Goal: Task Accomplishment & Management: Manage account settings

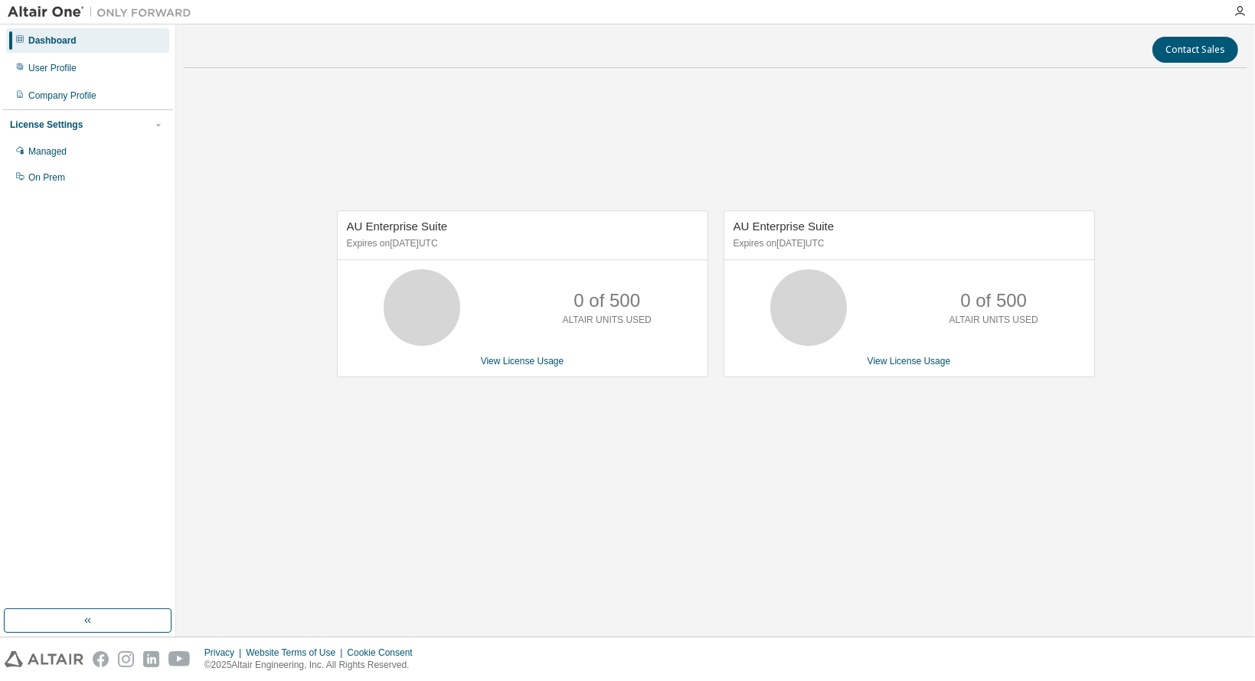
click at [67, 164] on div "Managed On Prem" at bounding box center [87, 164] width 171 height 51
click at [67, 157] on div "Managed" at bounding box center [87, 151] width 163 height 24
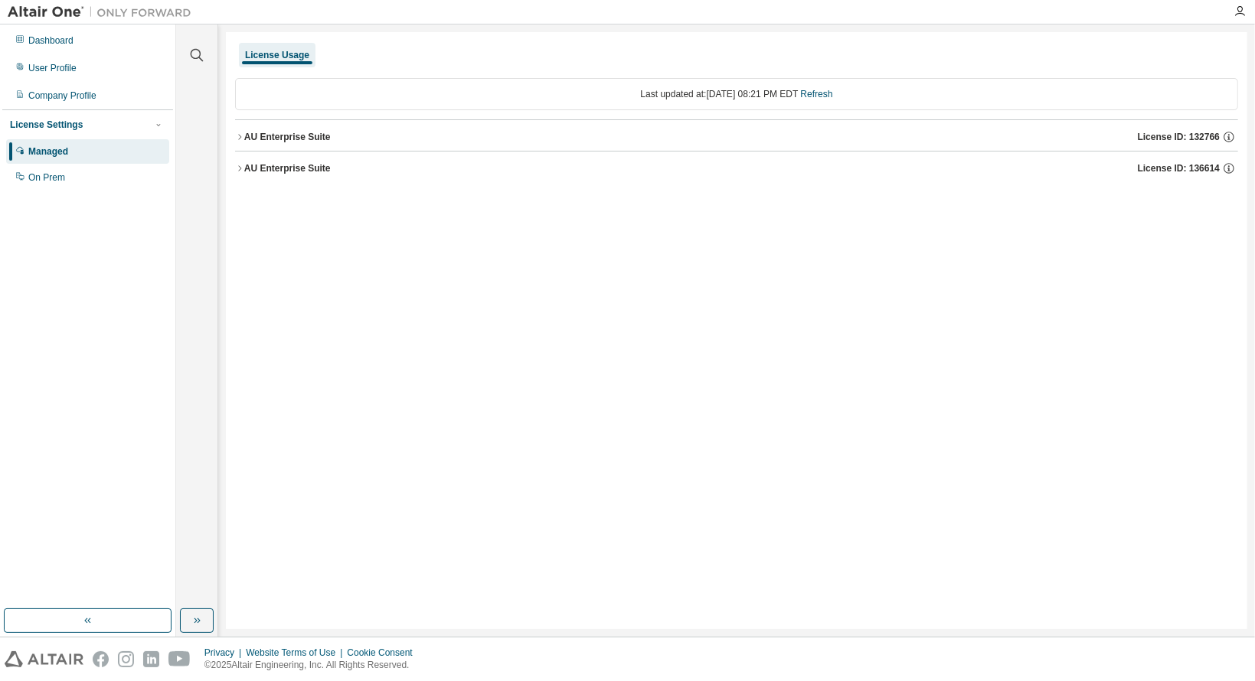
click at [267, 140] on div "AU Enterprise Suite" at bounding box center [287, 137] width 87 height 12
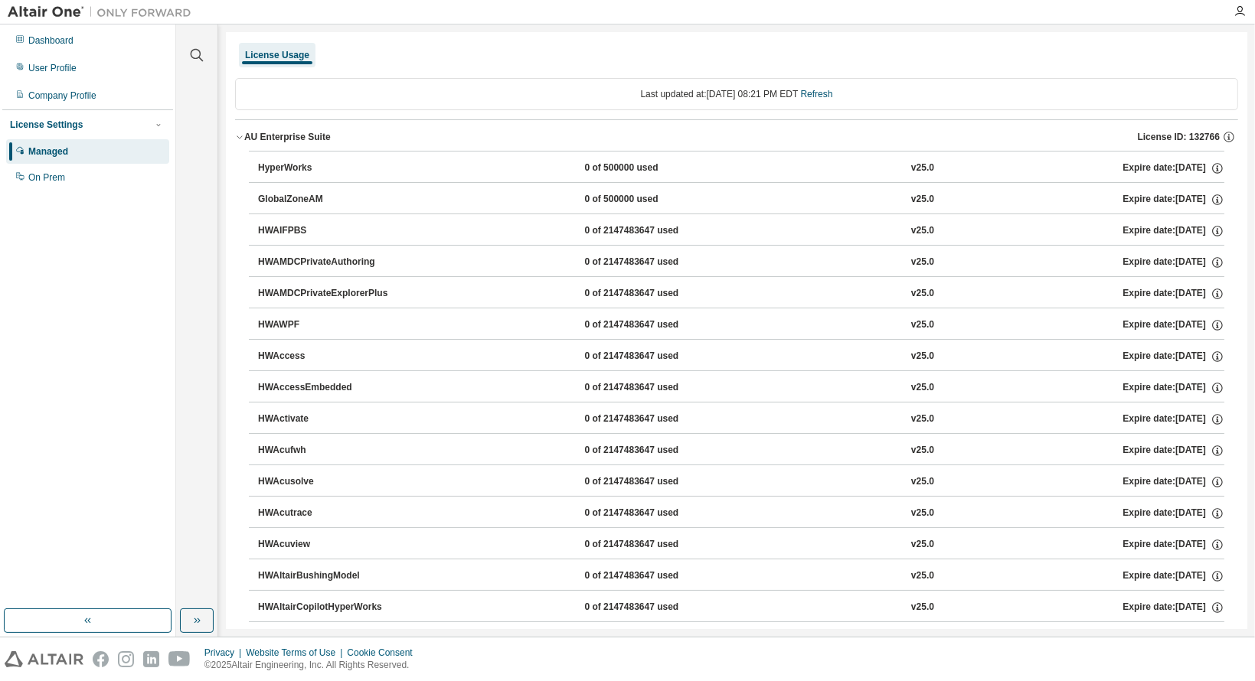
click at [472, 165] on div "HyperWorks 0 of 500000 used v25.0 Expire date: 2025-10-21" at bounding box center [741, 169] width 966 height 14
click at [91, 172] on div "On Prem" at bounding box center [87, 177] width 163 height 24
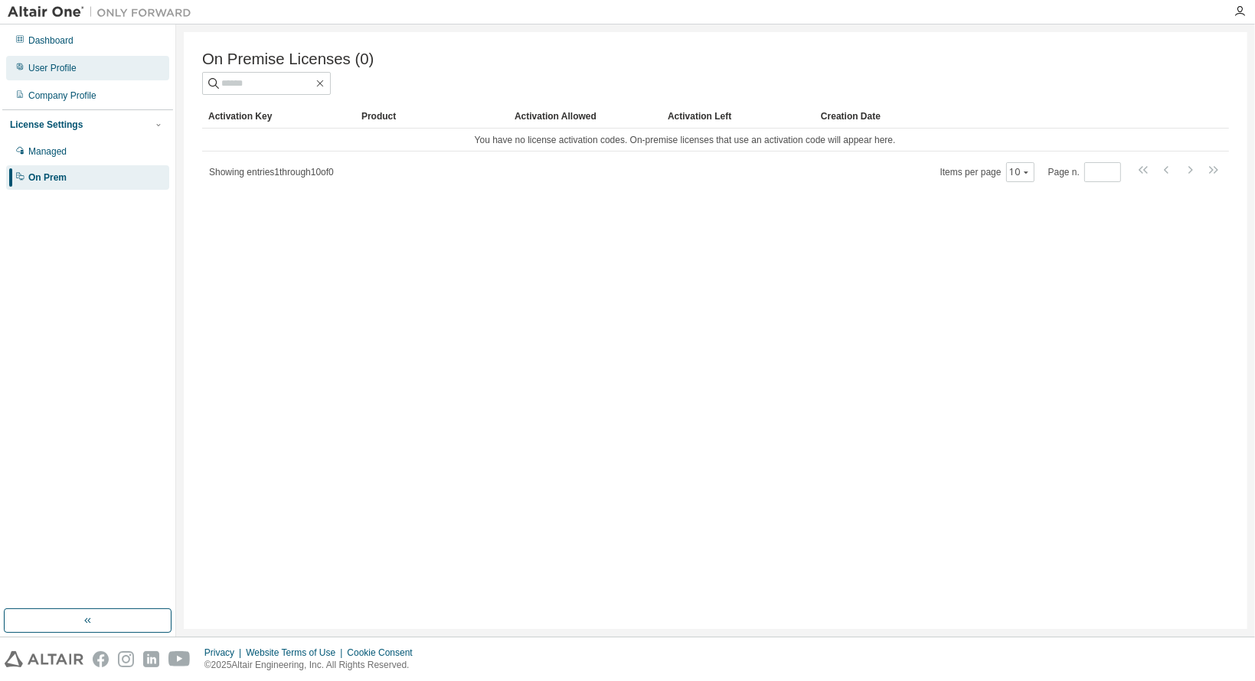
click at [116, 62] on div "User Profile" at bounding box center [87, 68] width 163 height 24
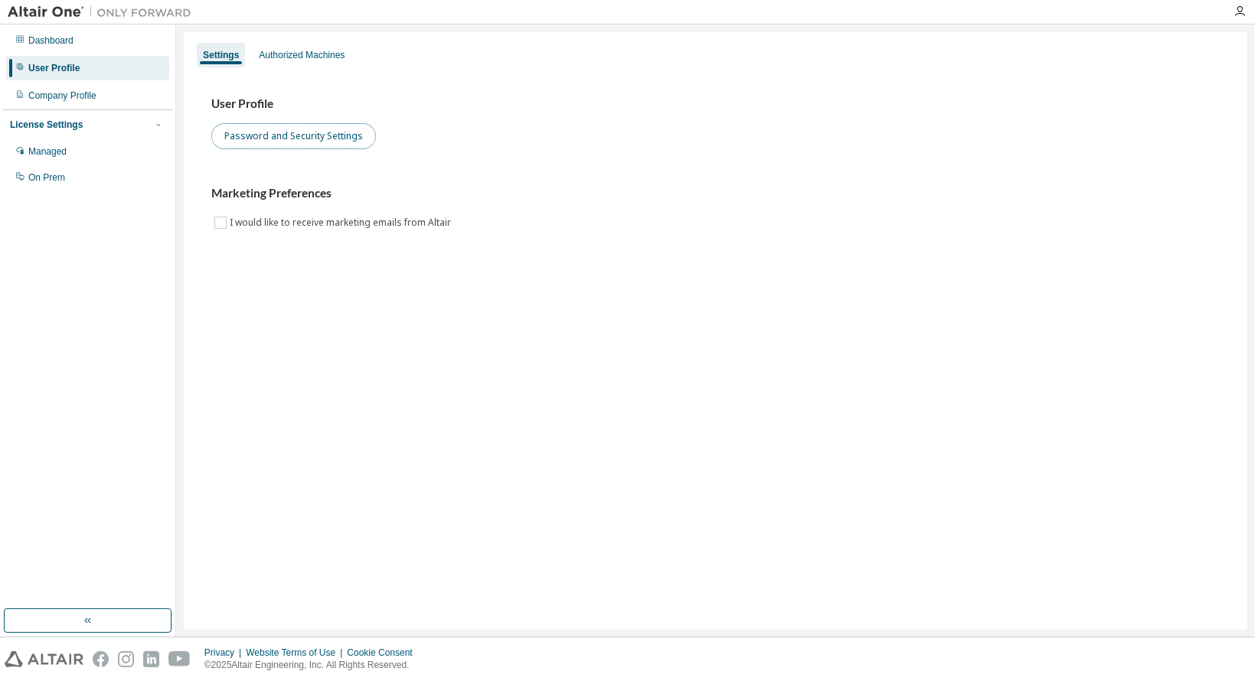
click at [269, 140] on button "Password and Security Settings" at bounding box center [293, 136] width 165 height 26
click at [322, 60] on div "Authorized Machines" at bounding box center [302, 55] width 86 height 12
